Goal: Task Accomplishment & Management: Manage account settings

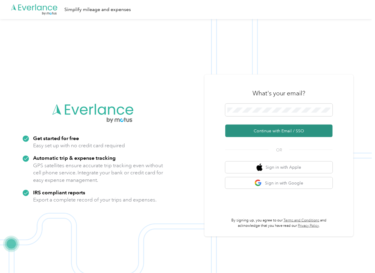
click at [247, 128] on button "Continue with Email / SSO" at bounding box center [278, 131] width 107 height 13
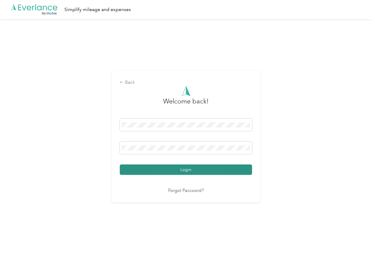
click at [152, 172] on button "Login" at bounding box center [186, 170] width 132 height 10
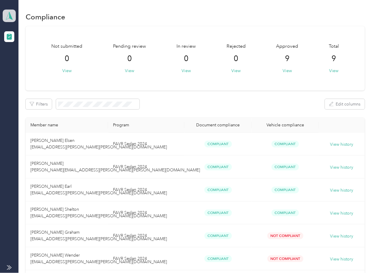
click at [6, 17] on icon at bounding box center [9, 16] width 9 height 8
click at [21, 61] on div "Log out" at bounding box center [19, 62] width 23 height 6
